Goal: Answer question/provide support

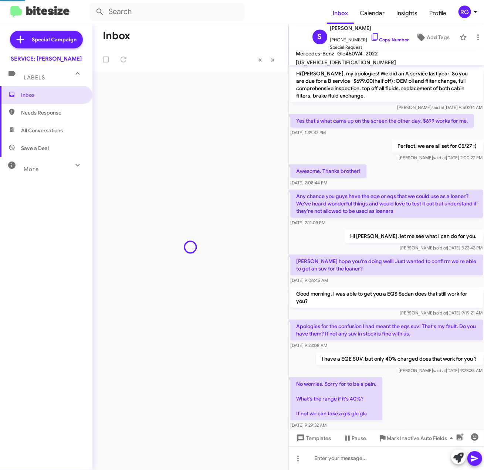
scroll to position [264, 0]
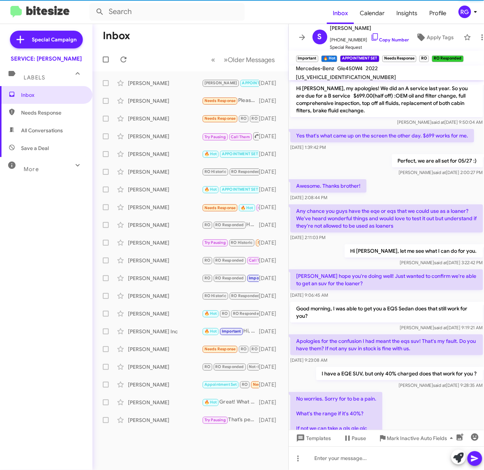
scroll to position [264, 0]
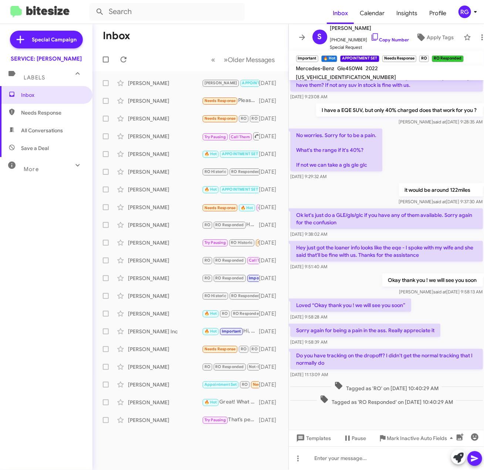
click at [55, 118] on span "Needs Response" at bounding box center [46, 113] width 92 height 18
type input "in:needs-response"
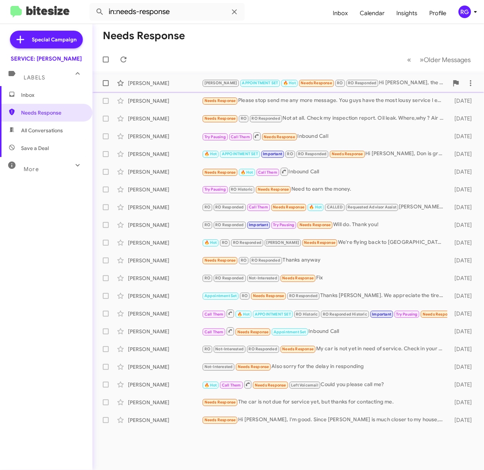
click at [357, 89] on div "Susan Robinson RAUL APPOINTMENT SET 🔥 Hot Needs Response RO RO Responded Hi Oma…" at bounding box center [288, 83] width 380 height 15
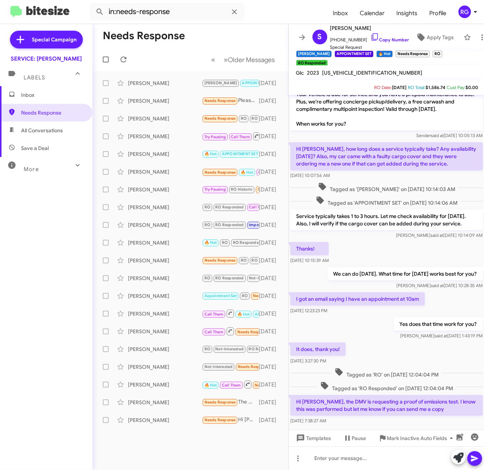
scroll to position [60, 0]
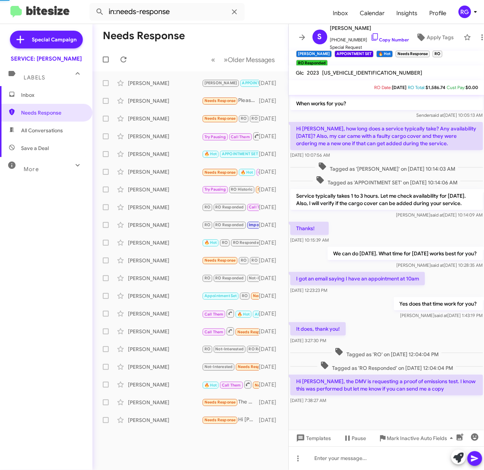
click at [373, 69] on div "W1NKM4HB4PU027188" at bounding box center [372, 72] width 103 height 9
click at [174, 100] on div "[PERSON_NAME]" at bounding box center [165, 100] width 74 height 7
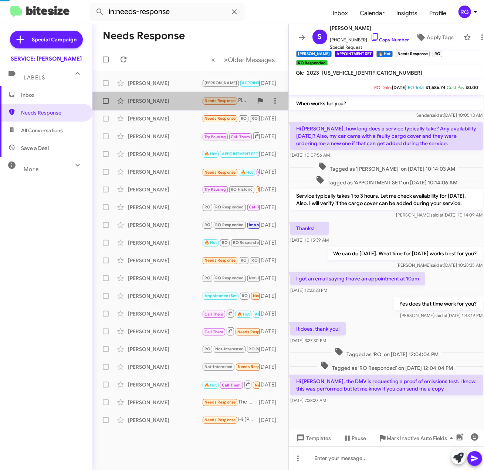
scroll to position [1029, 0]
